Goal: Information Seeking & Learning: Find specific fact

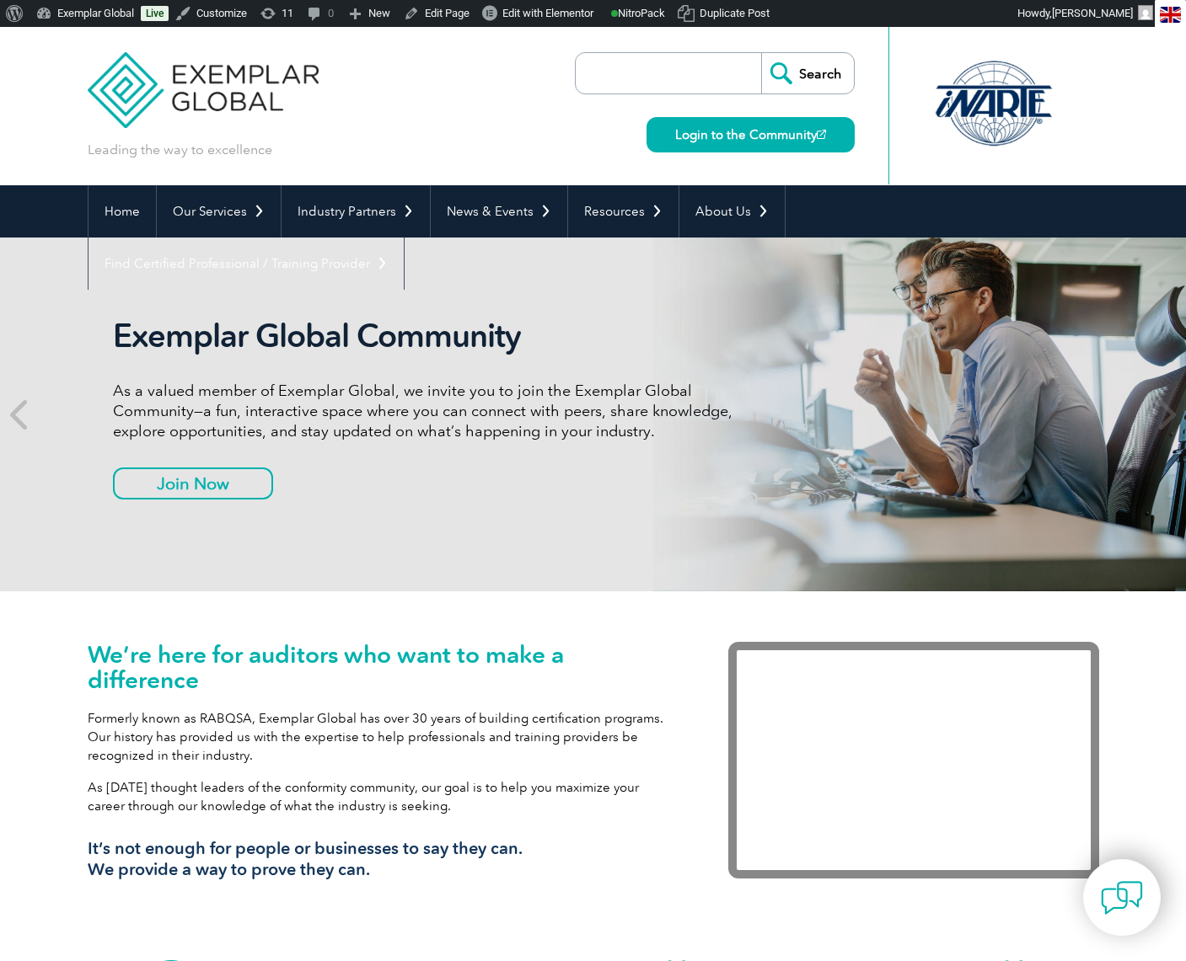
click at [636, 62] on input "search" at bounding box center [672, 73] width 177 height 40
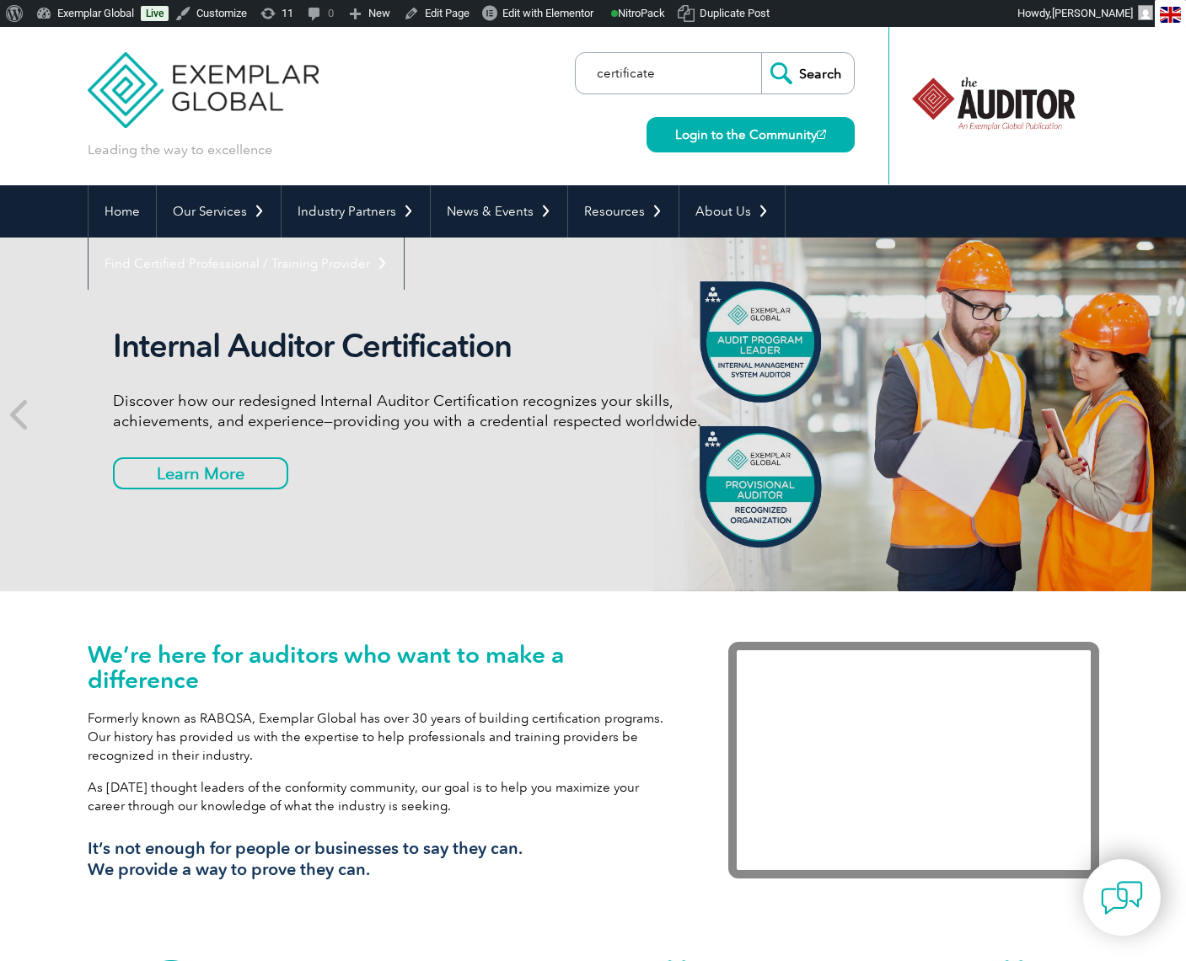
type input "certificate vs certification"
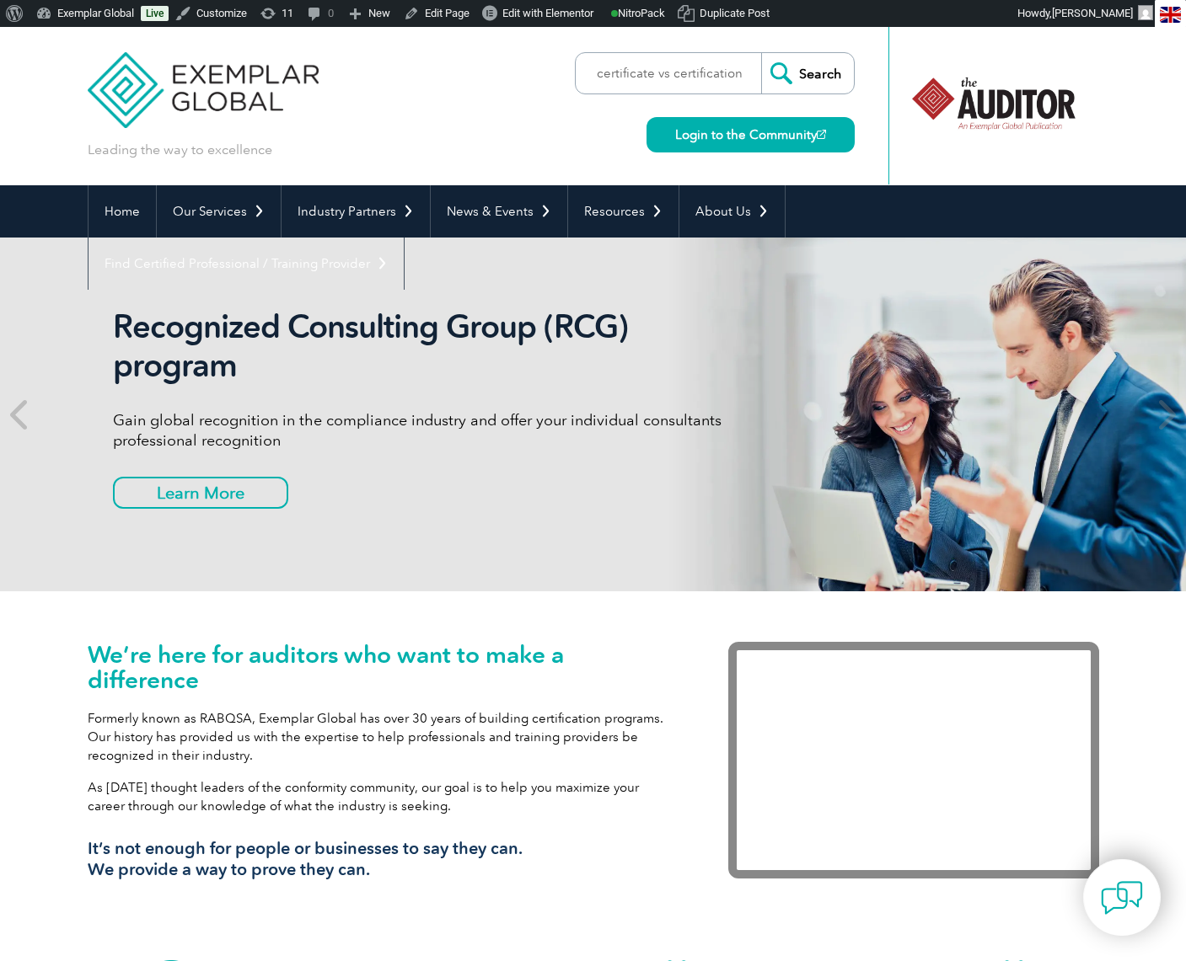
click at [798, 86] on input "Search" at bounding box center [807, 73] width 93 height 40
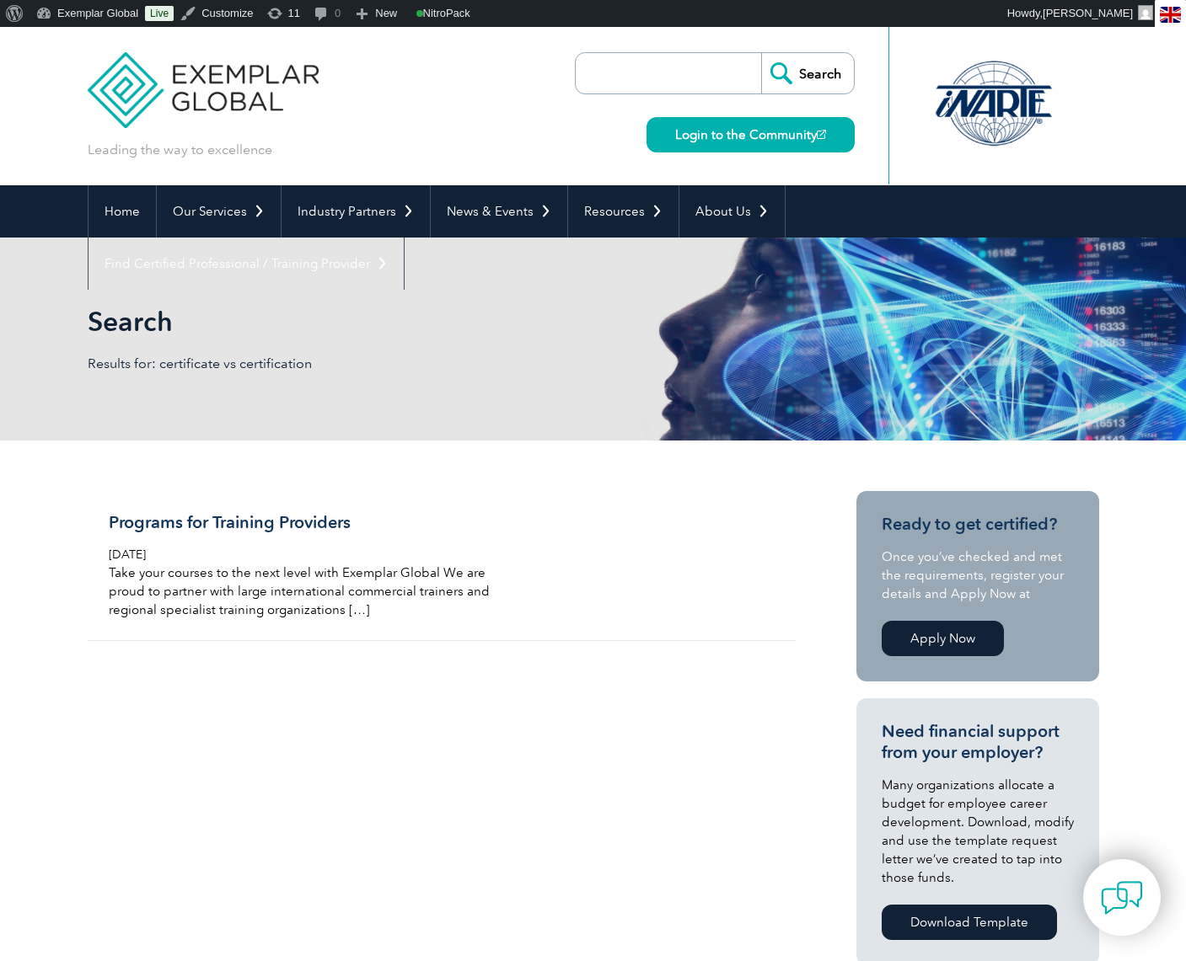
click at [603, 79] on input "search" at bounding box center [672, 73] width 177 height 40
type input "difference certificate certification"
click at [761, 53] on input "Search" at bounding box center [807, 73] width 93 height 40
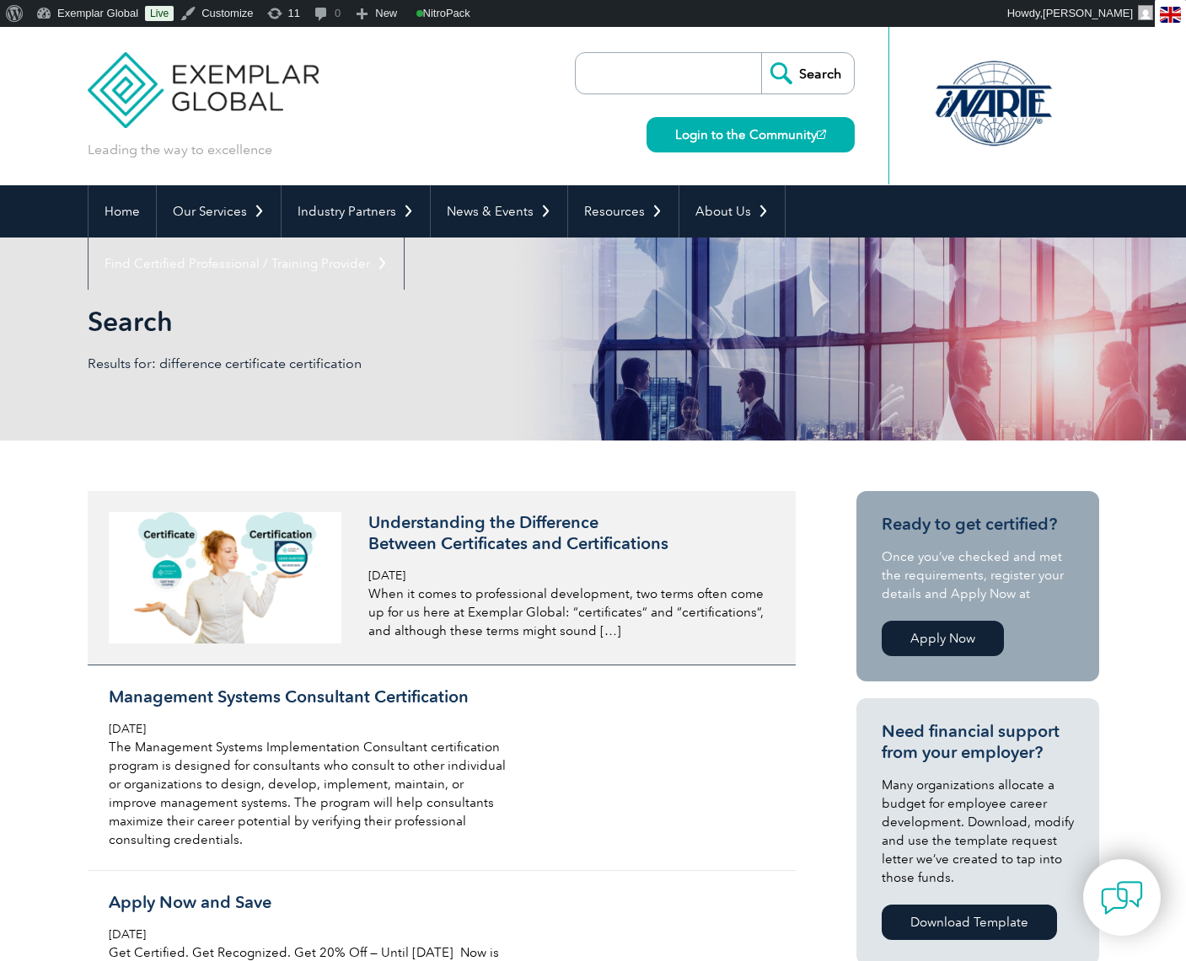
click at [578, 549] on h3 "Understanding the Difference Between Certificates and Certifications" at bounding box center [567, 533] width 399 height 42
